Goal: Navigation & Orientation: Find specific page/section

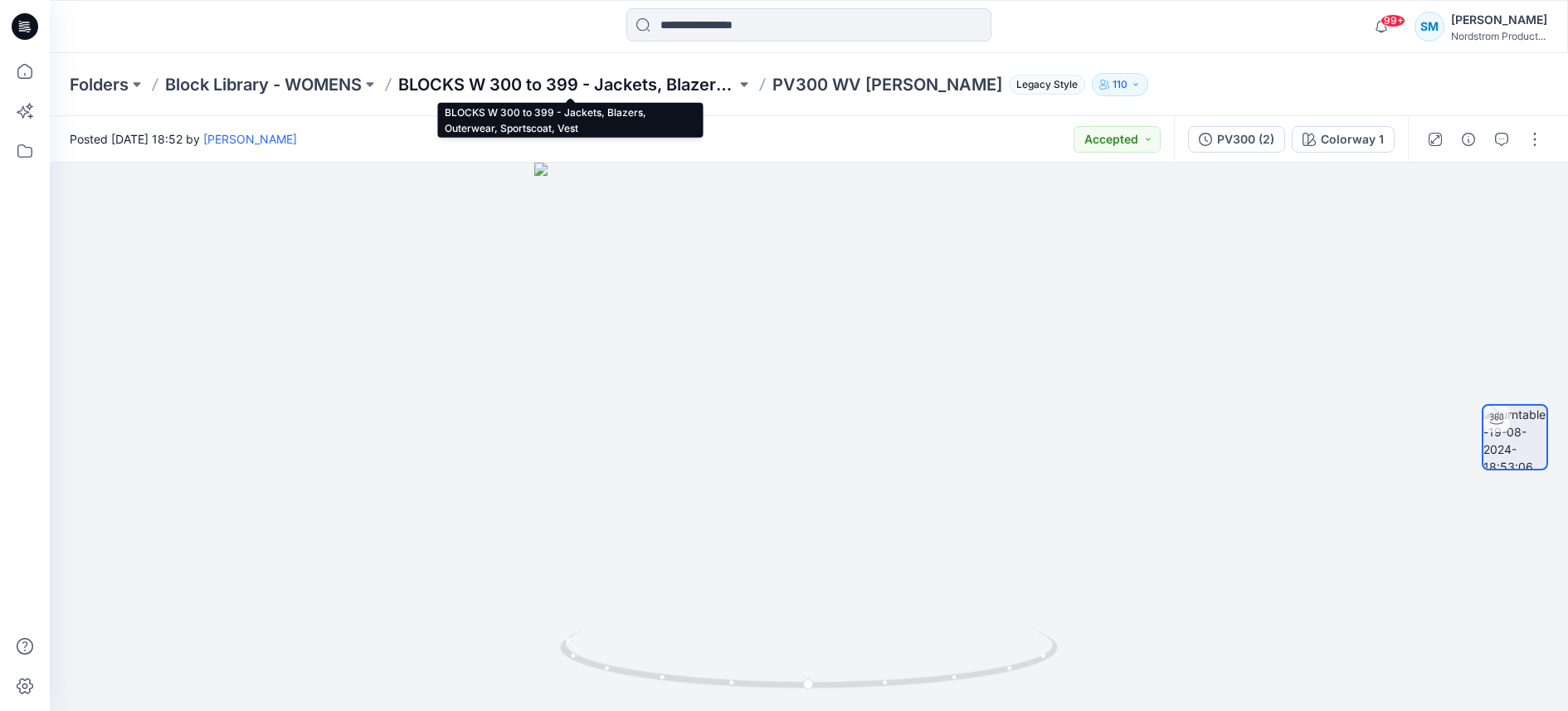
click at [544, 80] on p "BLOCKS W 300 to 399 - Jackets, Blazers, Outerwear, Sportscoat, Vest" at bounding box center [567, 84] width 337 height 23
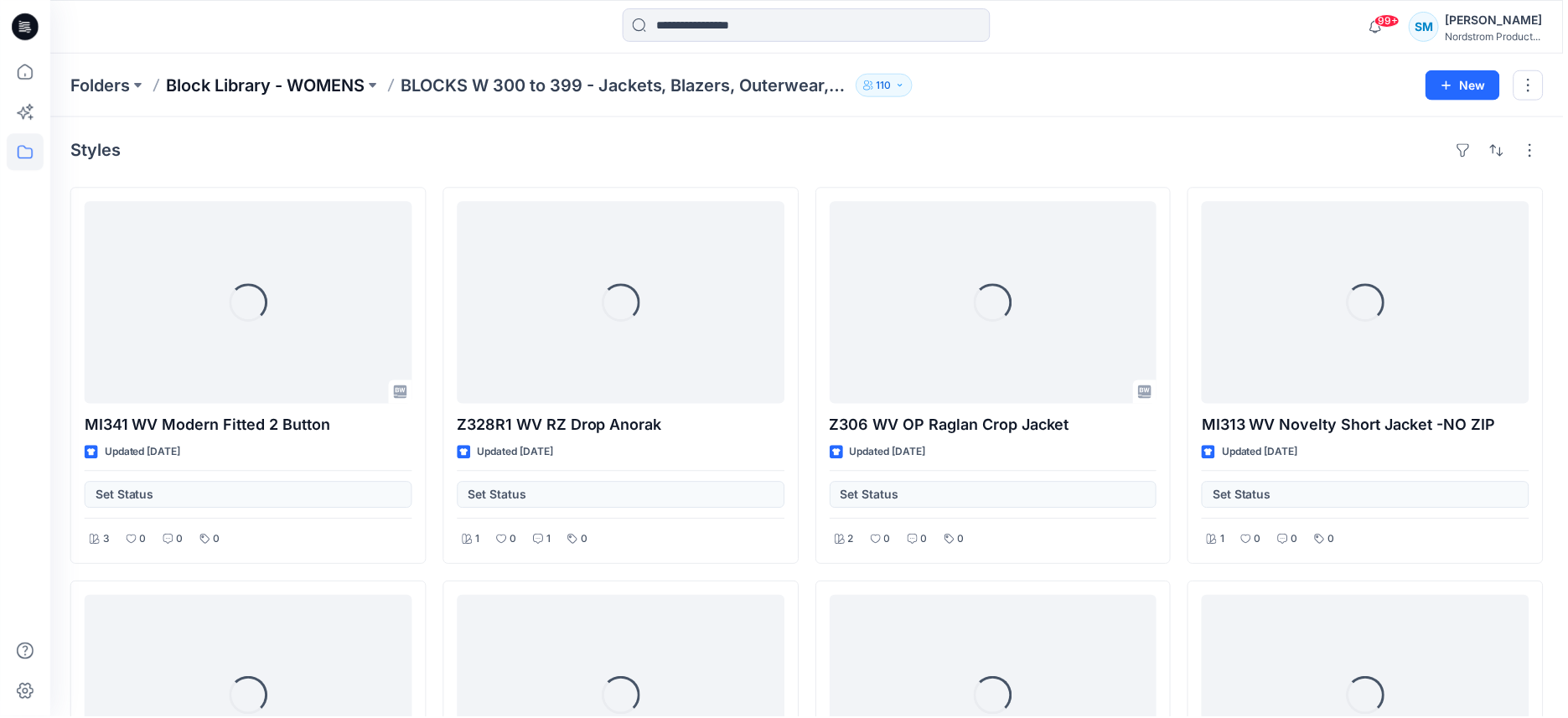
click at [342, 88] on p "Block Library - WOMENS" at bounding box center [266, 85] width 198 height 24
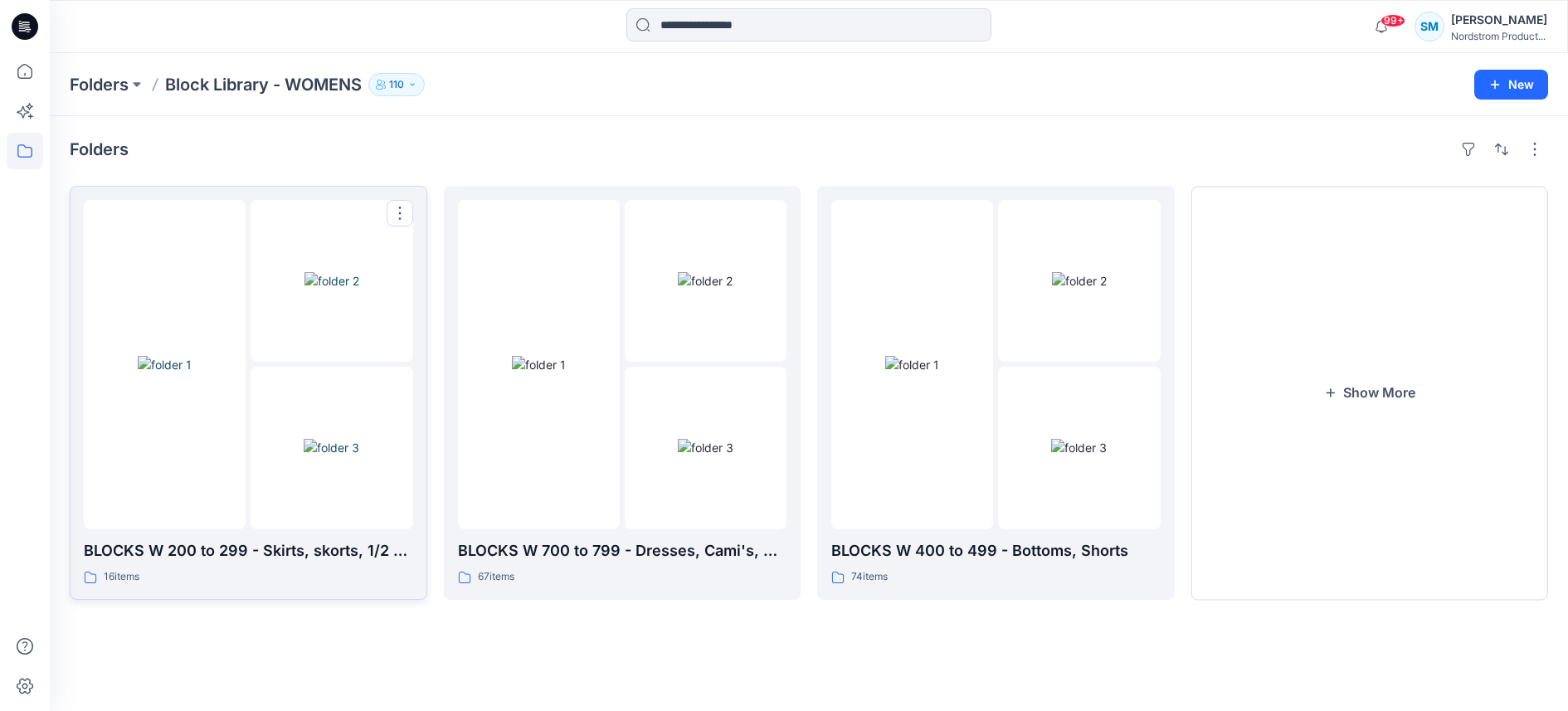
click at [325, 456] on img at bounding box center [331, 448] width 56 height 18
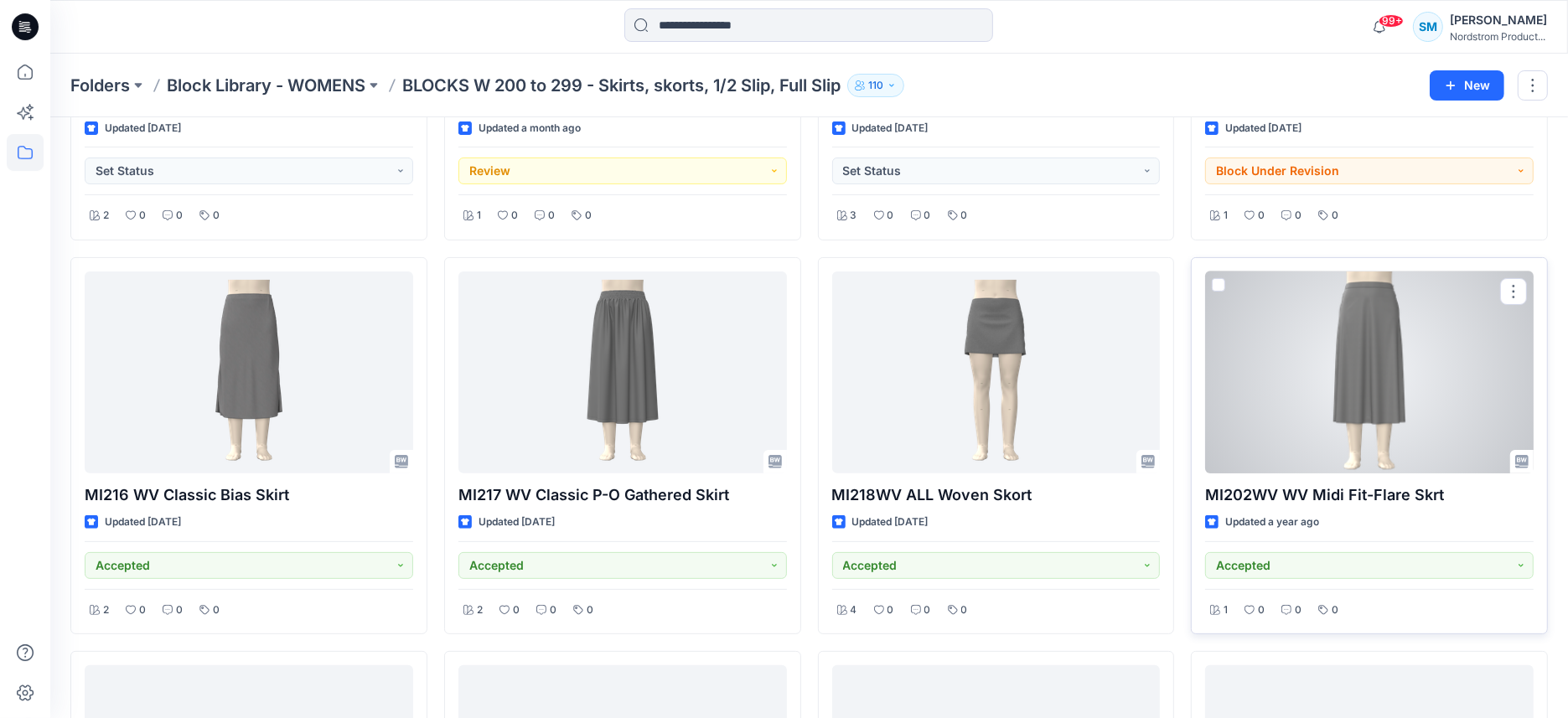
scroll to position [394, 0]
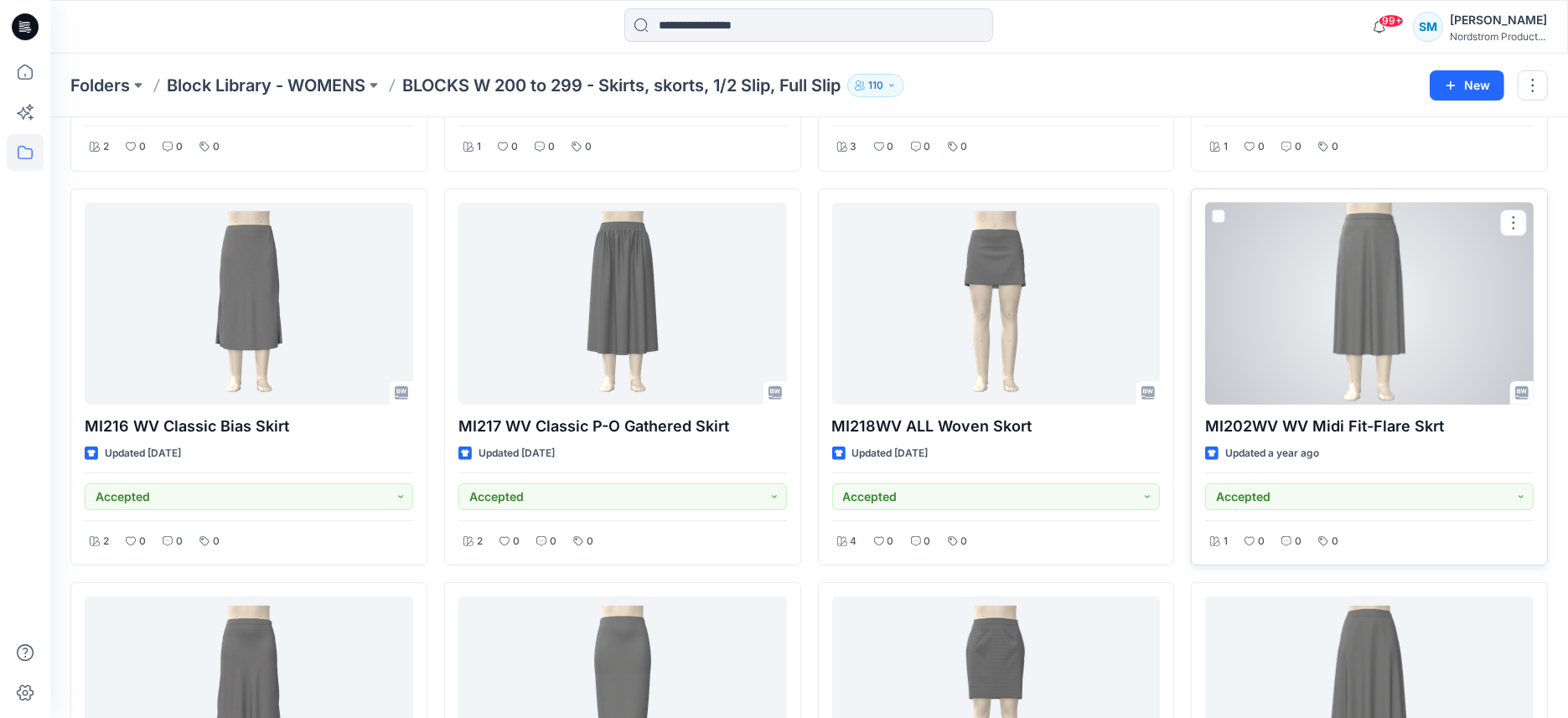
click at [1399, 354] on div at bounding box center [1369, 304] width 328 height 202
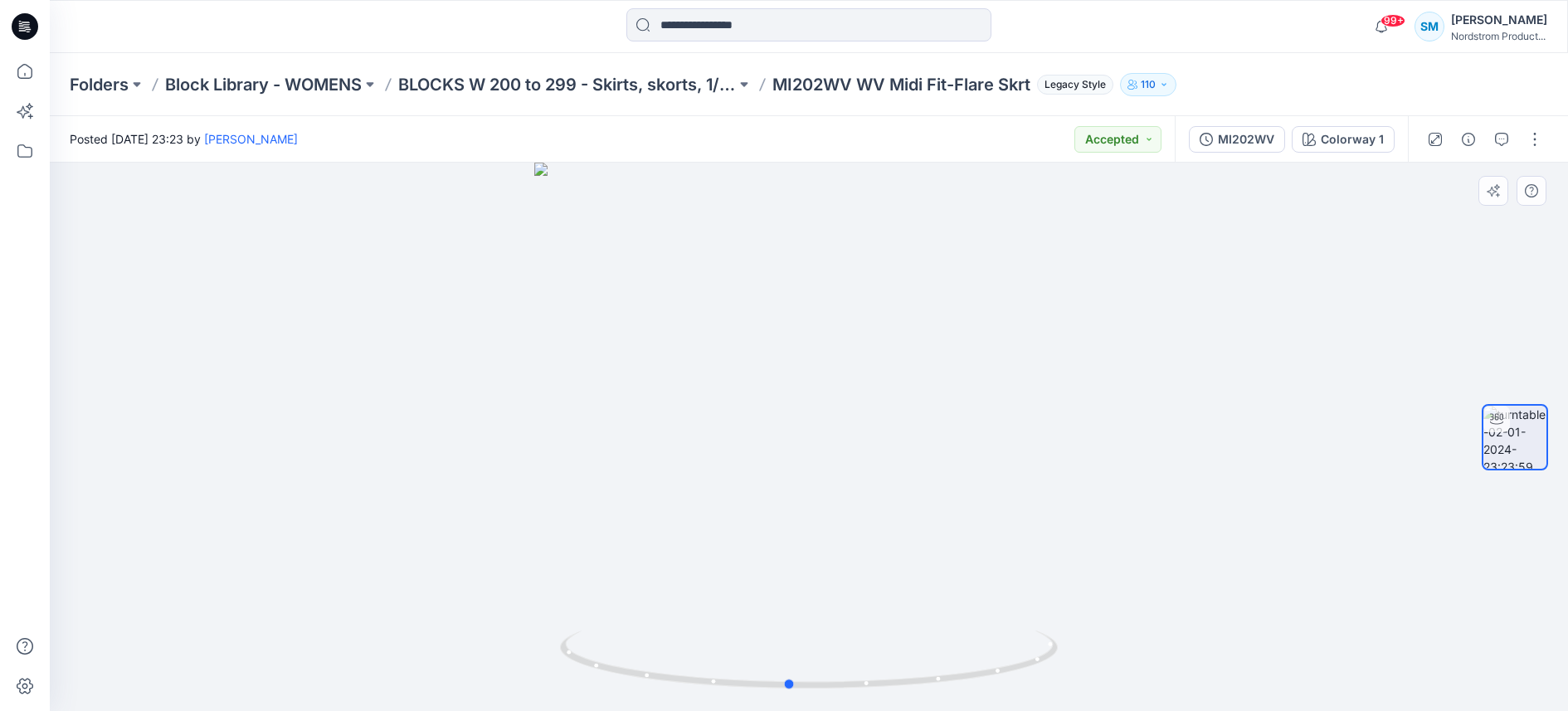
drag, startPoint x: 926, startPoint y: 490, endPoint x: 408, endPoint y: 517, distance: 518.7
click at [408, 517] on div at bounding box center [809, 437] width 1518 height 549
click at [660, 68] on div "Folders Block Library - WOMENS BLOCKS W 200 to 299 - Skirts, skorts, 1/2 Slip, …" at bounding box center [809, 85] width 1518 height 63
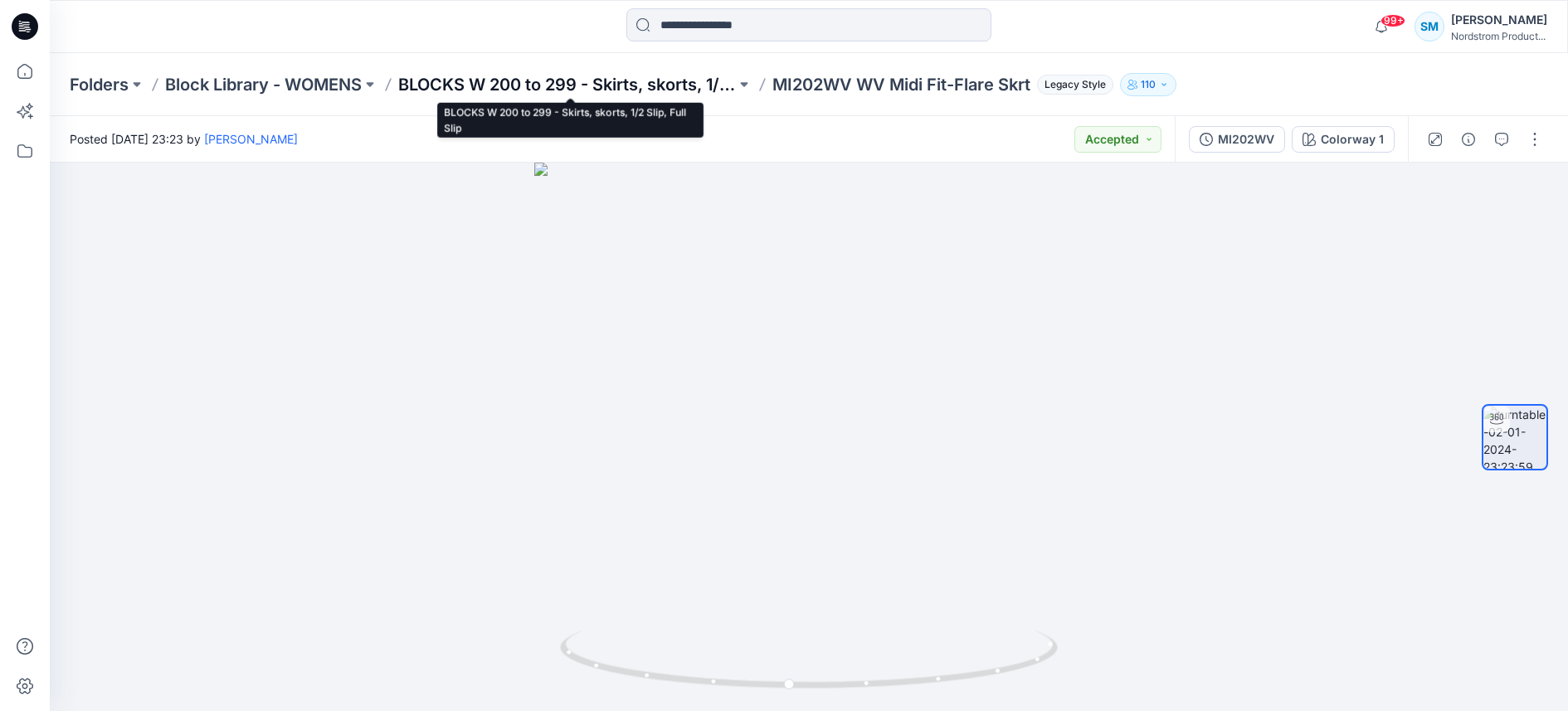
click at [658, 84] on p "BLOCKS W 200 to 299 - Skirts, skorts, 1/2 Slip, Full Slip" at bounding box center [567, 84] width 337 height 23
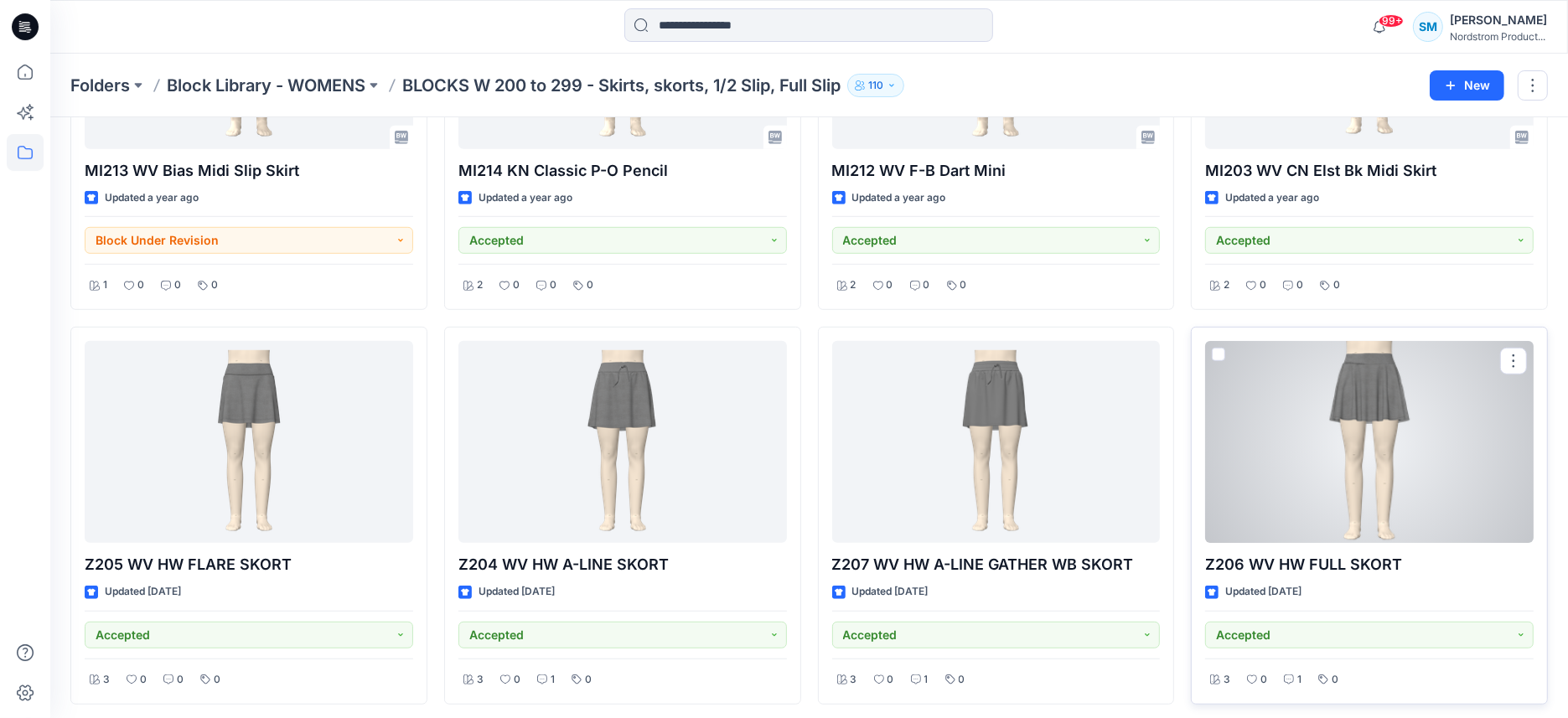
scroll to position [1046, 0]
